Goal: Information Seeking & Learning: Learn about a topic

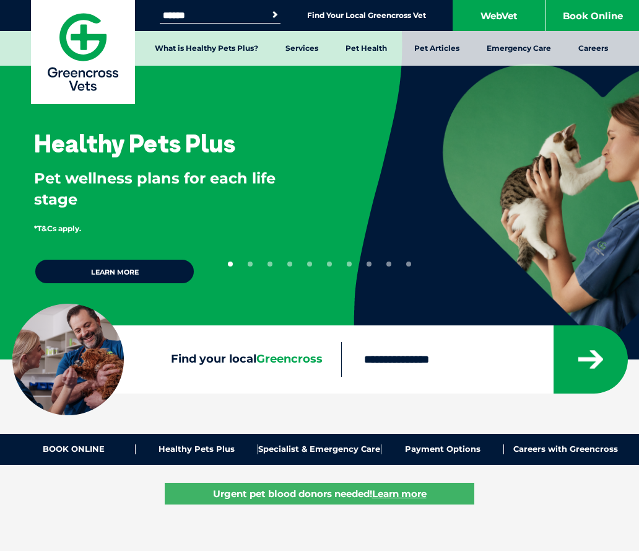
click at [206, 17] on input "Search for:" at bounding box center [212, 16] width 105 height 10
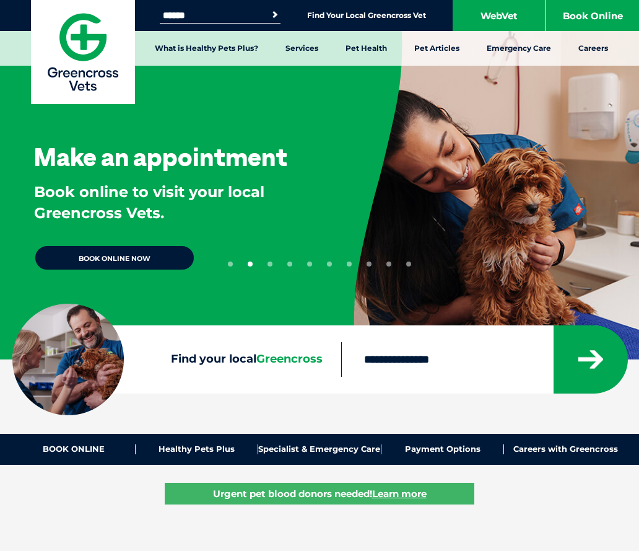
click at [207, 14] on input "Search for:" at bounding box center [212, 16] width 105 height 10
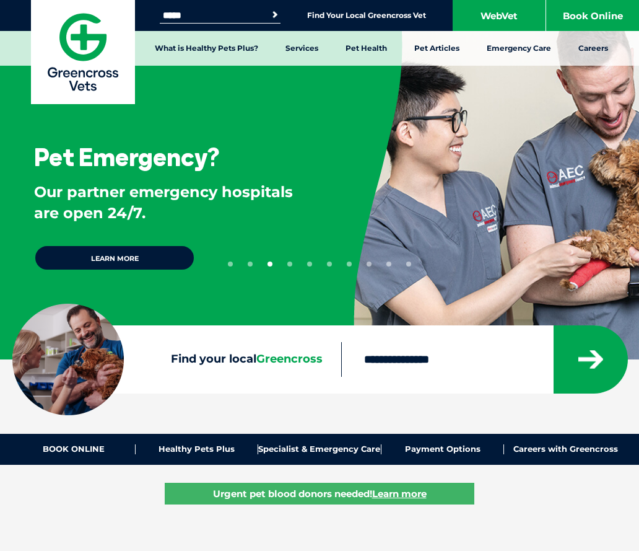
type input "*****"
click at [269, 9] on button "Search" at bounding box center [275, 15] width 12 height 12
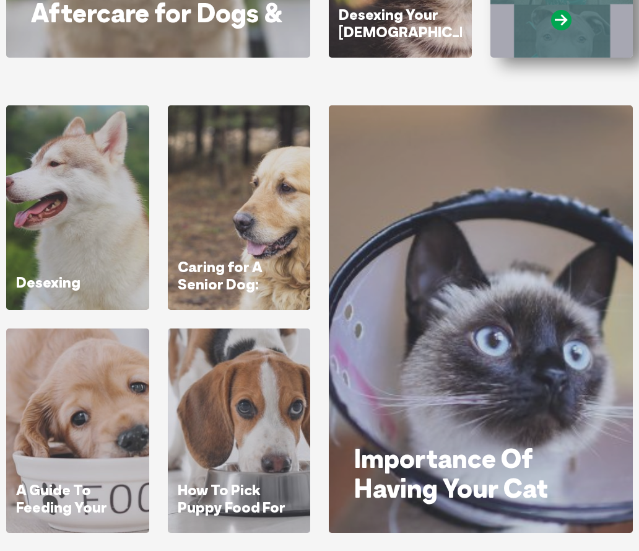
scroll to position [557, 0]
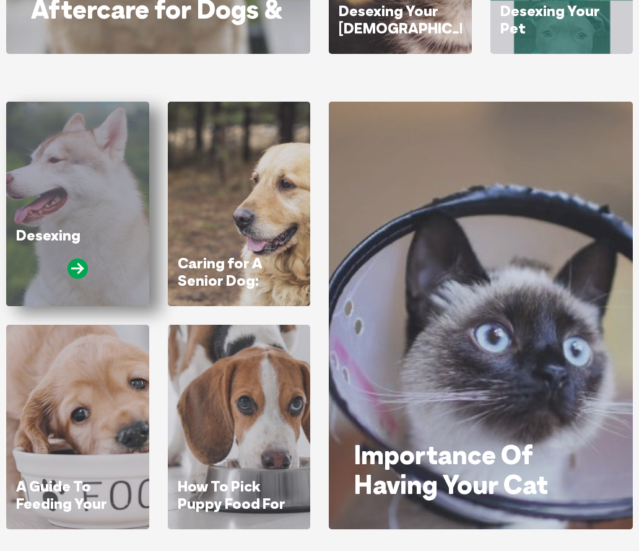
click at [22, 209] on div "Desexing" at bounding box center [77, 204] width 143 height 204
click at [72, 266] on icon at bounding box center [77, 268] width 20 height 20
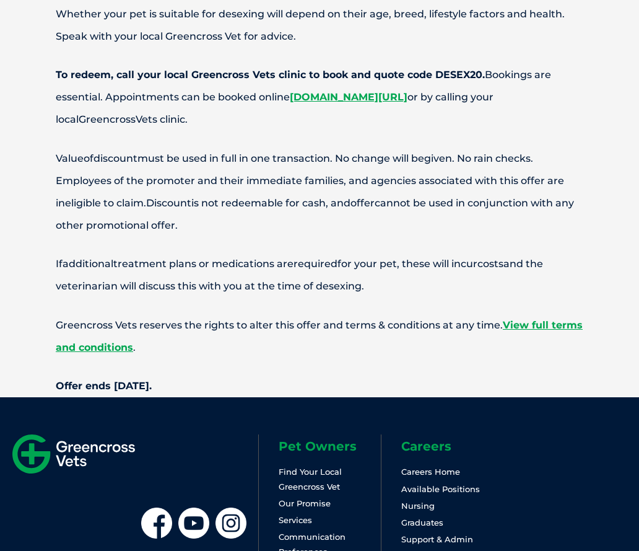
scroll to position [5516, 0]
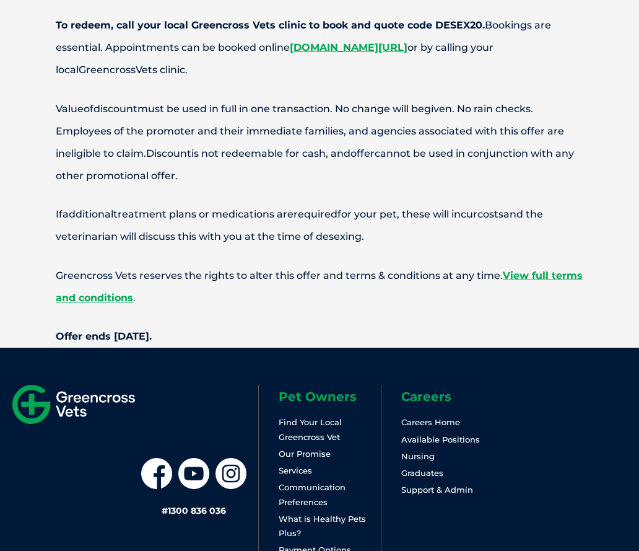
click at [337, 544] on link "Payment Options" at bounding box center [315, 549] width 72 height 10
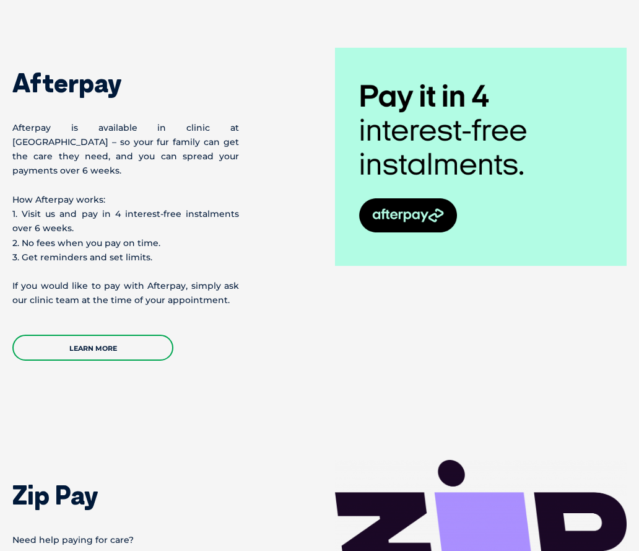
scroll to position [619, 0]
